Goal: Task Accomplishment & Management: Manage account settings

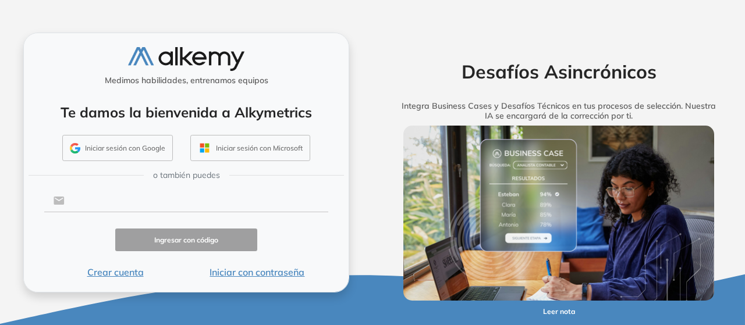
click at [110, 196] on input "text" at bounding box center [197, 201] width 264 height 22
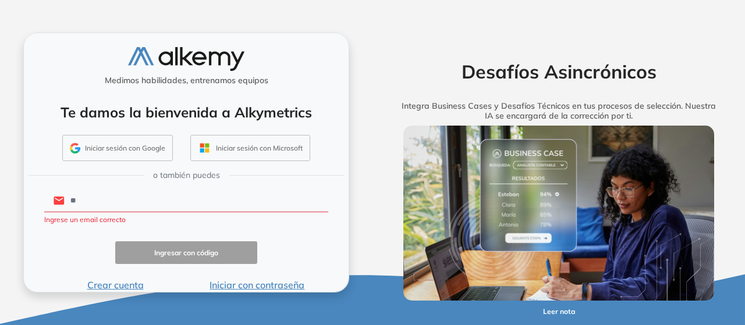
type input "**********"
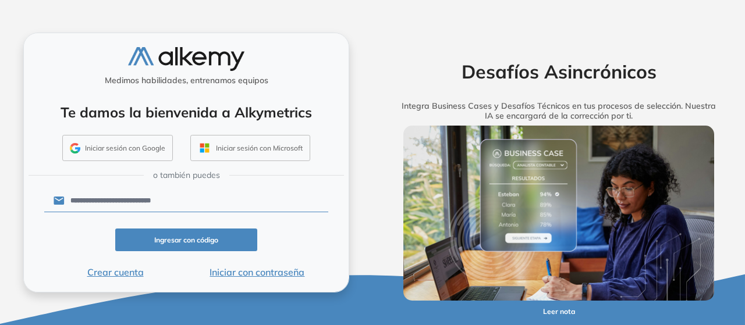
click at [183, 243] on button "Ingresar con código" at bounding box center [186, 240] width 142 height 23
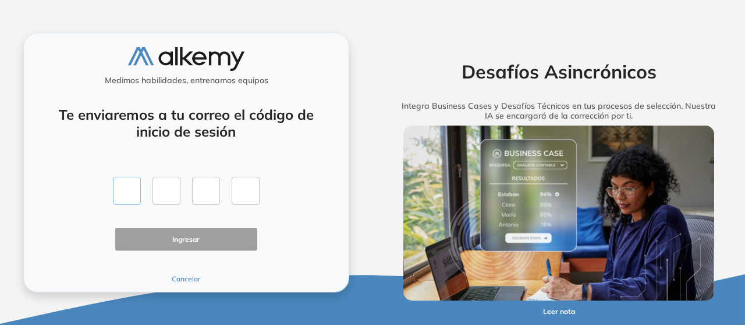
click at [136, 187] on input "text" at bounding box center [127, 191] width 28 height 28
type input "*"
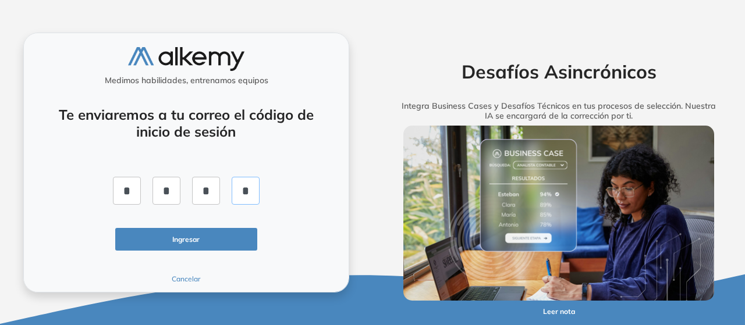
type input "*"
click at [141, 240] on button "Ingresar" at bounding box center [186, 239] width 142 height 23
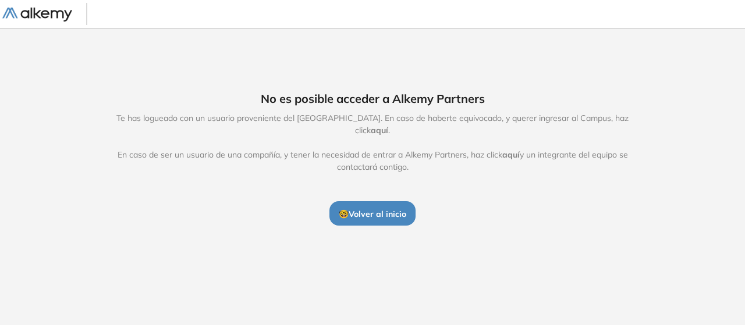
click at [388, 125] on span "aquí" at bounding box center [379, 130] width 17 height 10
